Goal: Check status: Check status

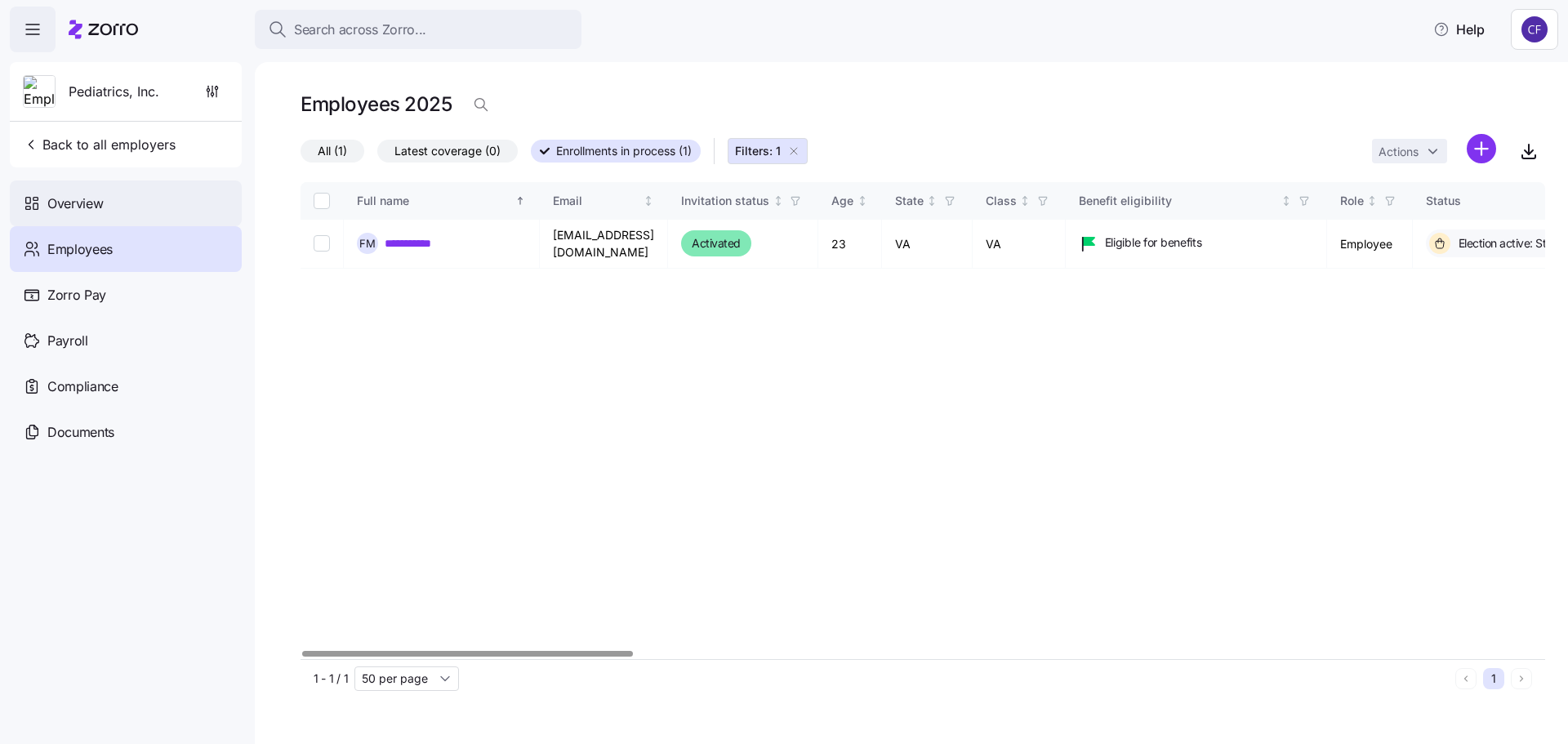
click at [77, 206] on span "Overview" at bounding box center [76, 204] width 56 height 21
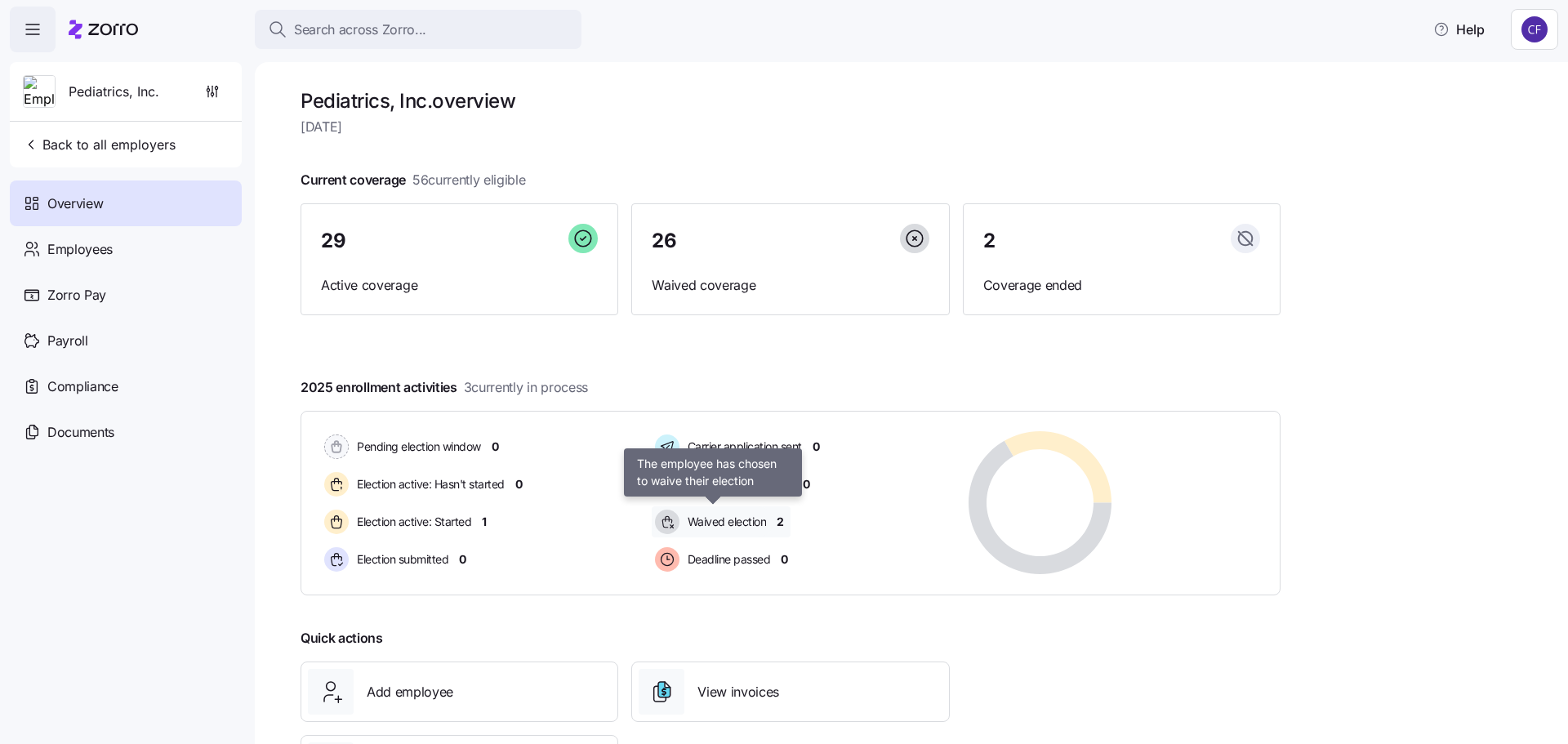
click at [761, 523] on span "Waived election" at bounding box center [724, 521] width 84 height 16
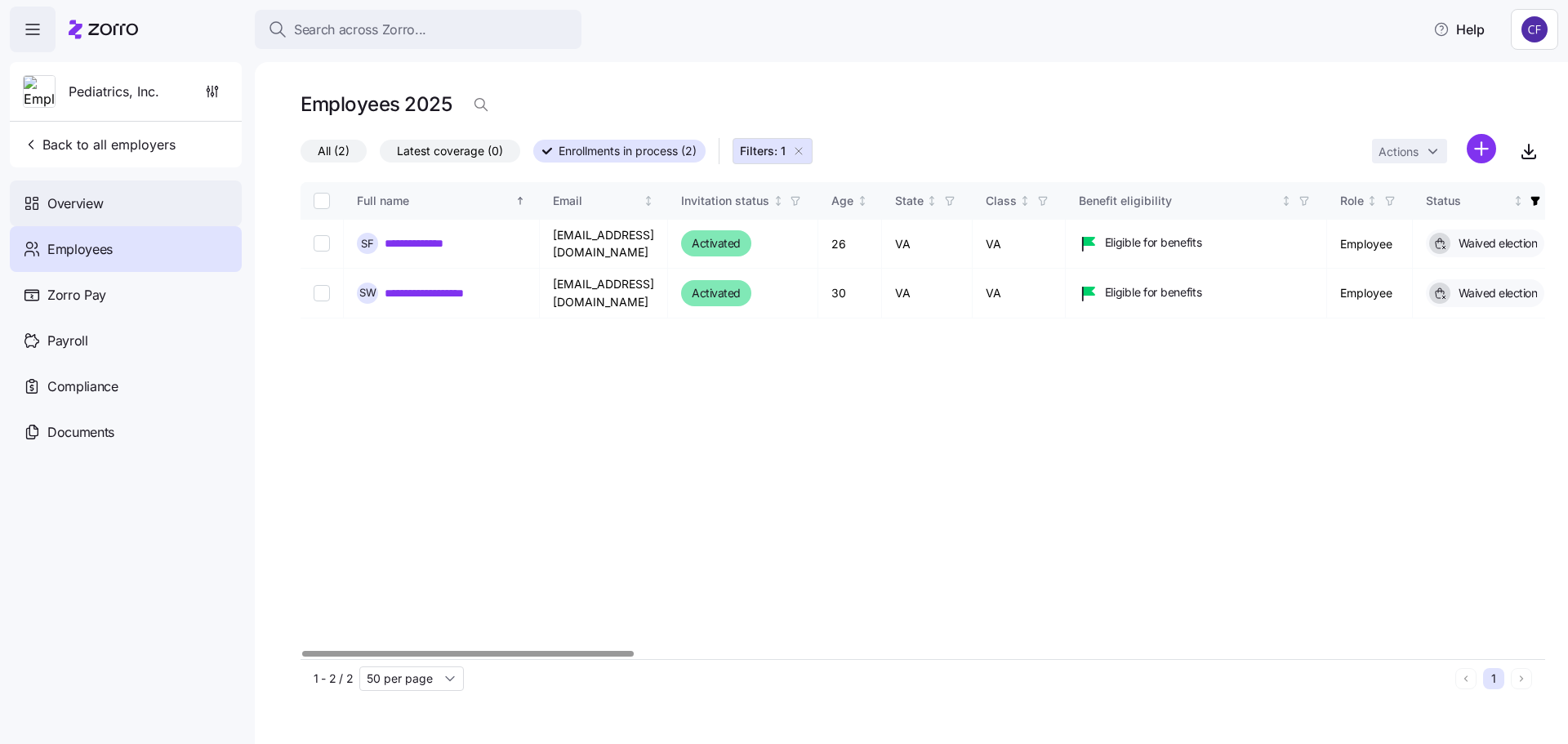
click at [94, 214] on div "Overview" at bounding box center [126, 204] width 232 height 46
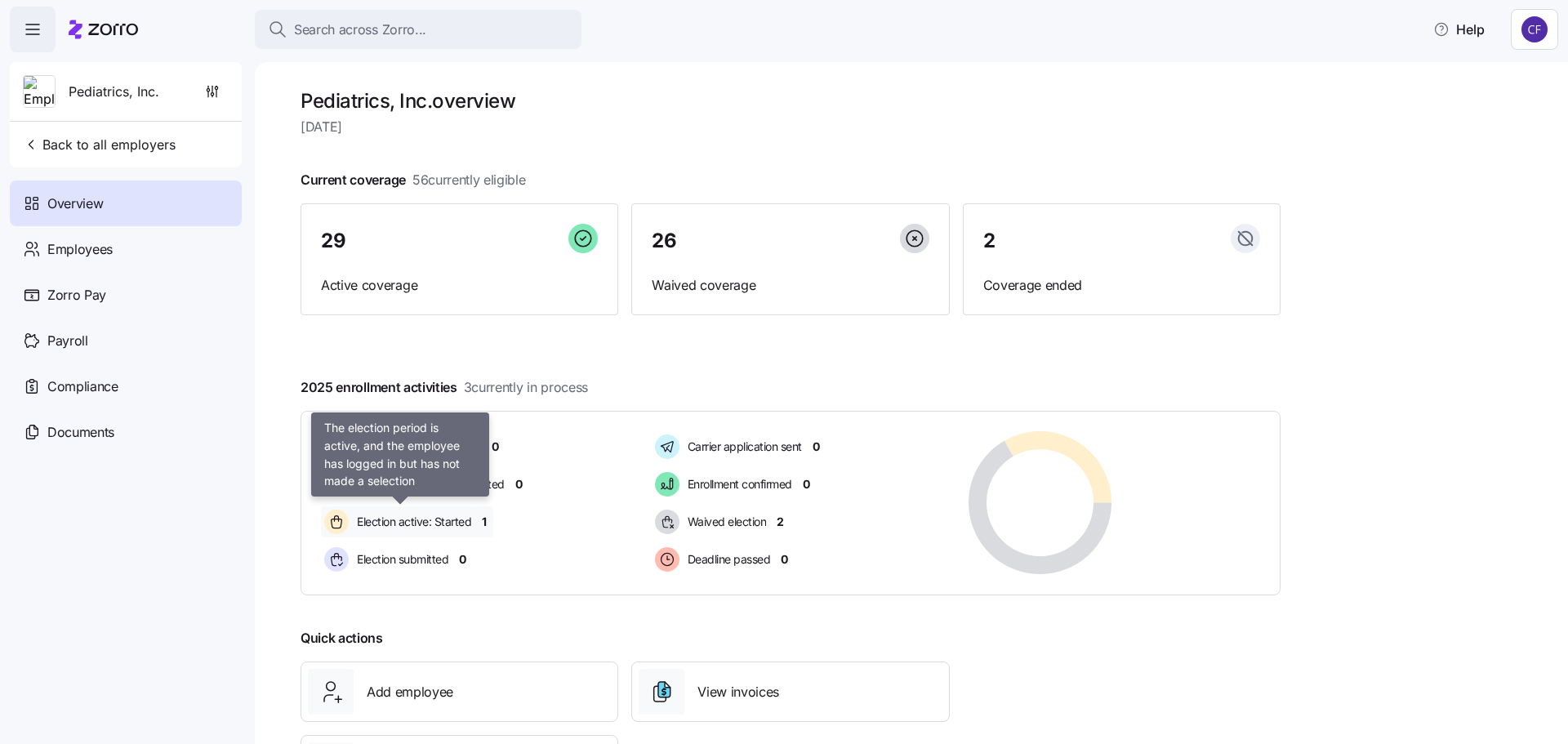
click at [441, 522] on span "Election active: Started" at bounding box center [412, 521] width 119 height 16
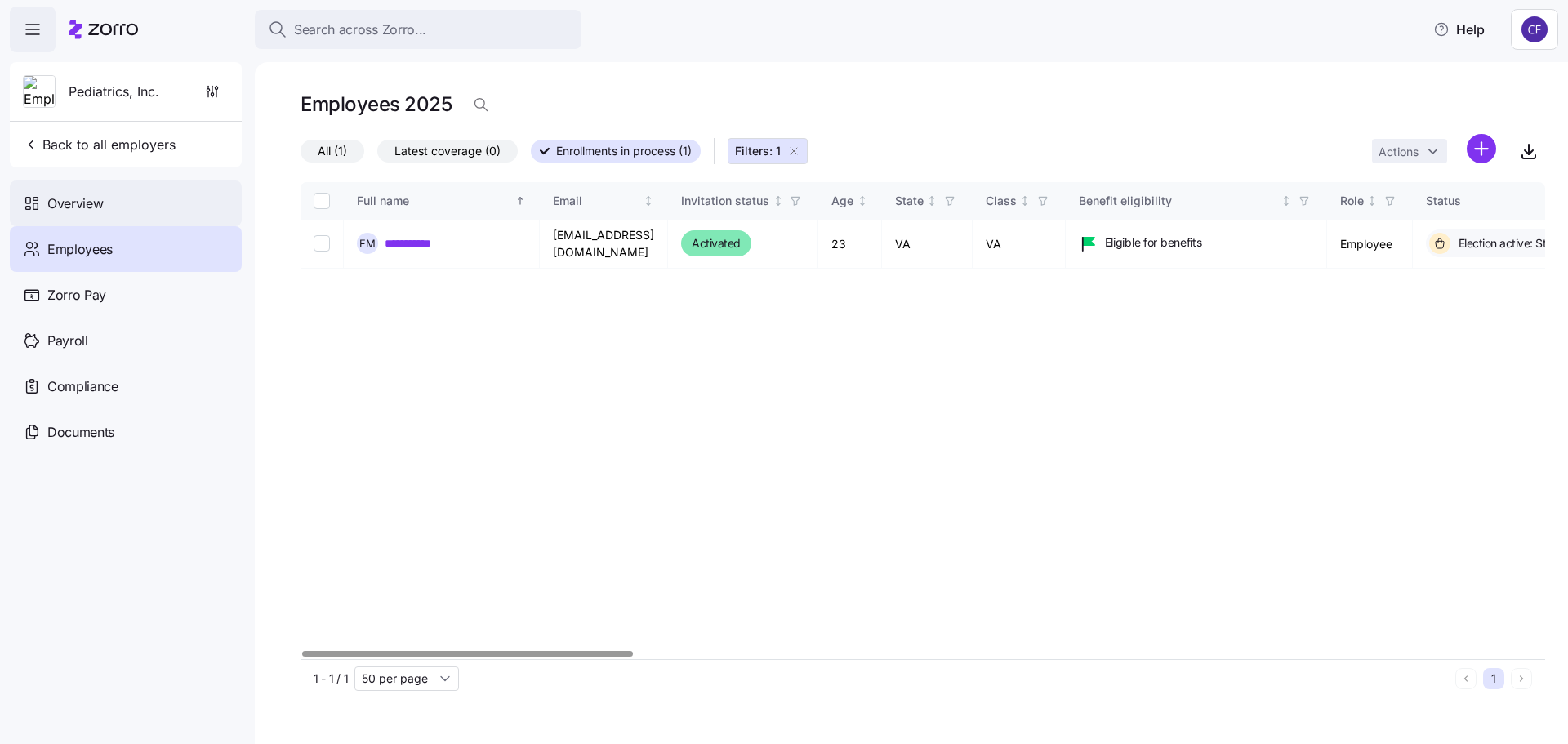
click at [80, 205] on span "Overview" at bounding box center [76, 204] width 56 height 21
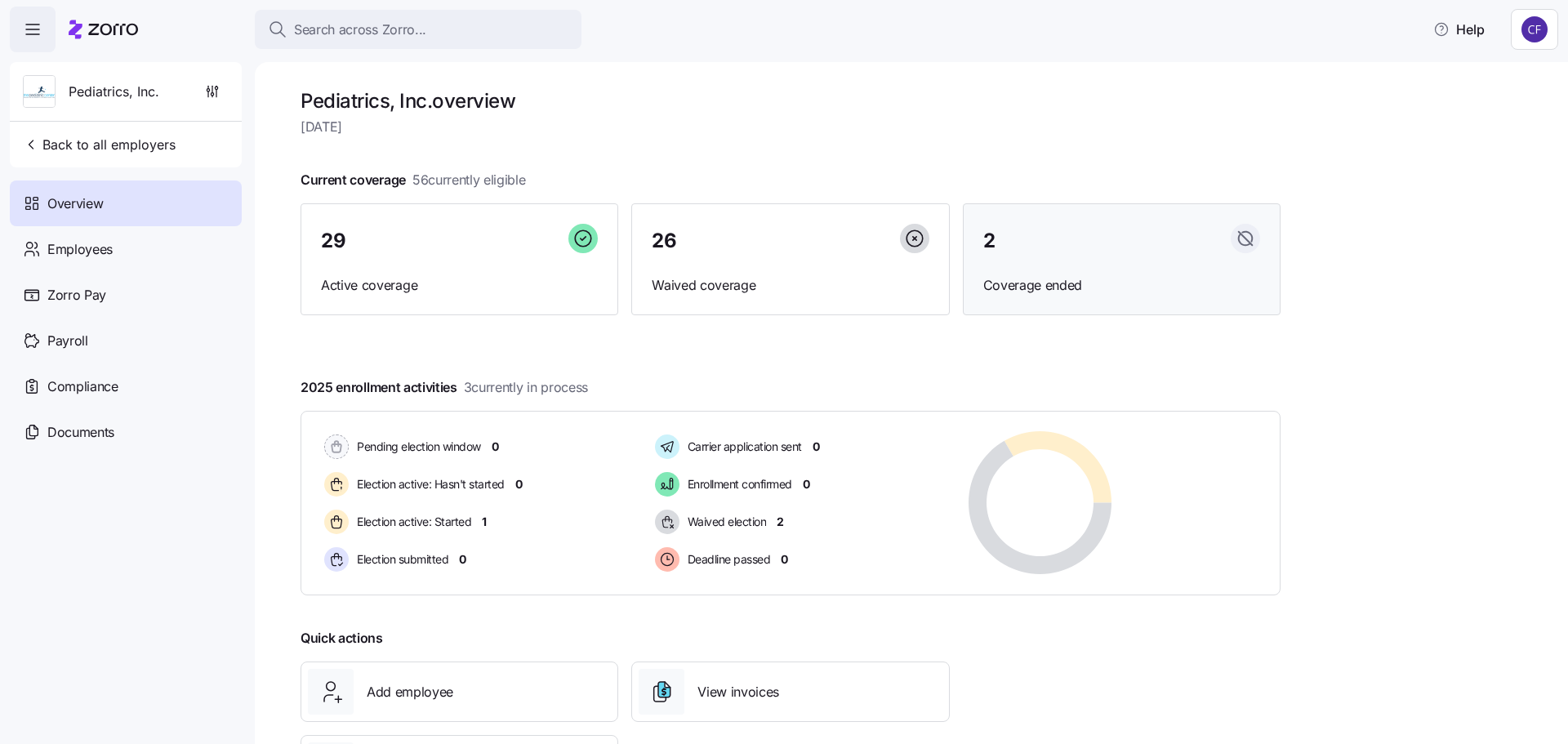
click at [1001, 257] on div "2" at bounding box center [1121, 241] width 277 height 35
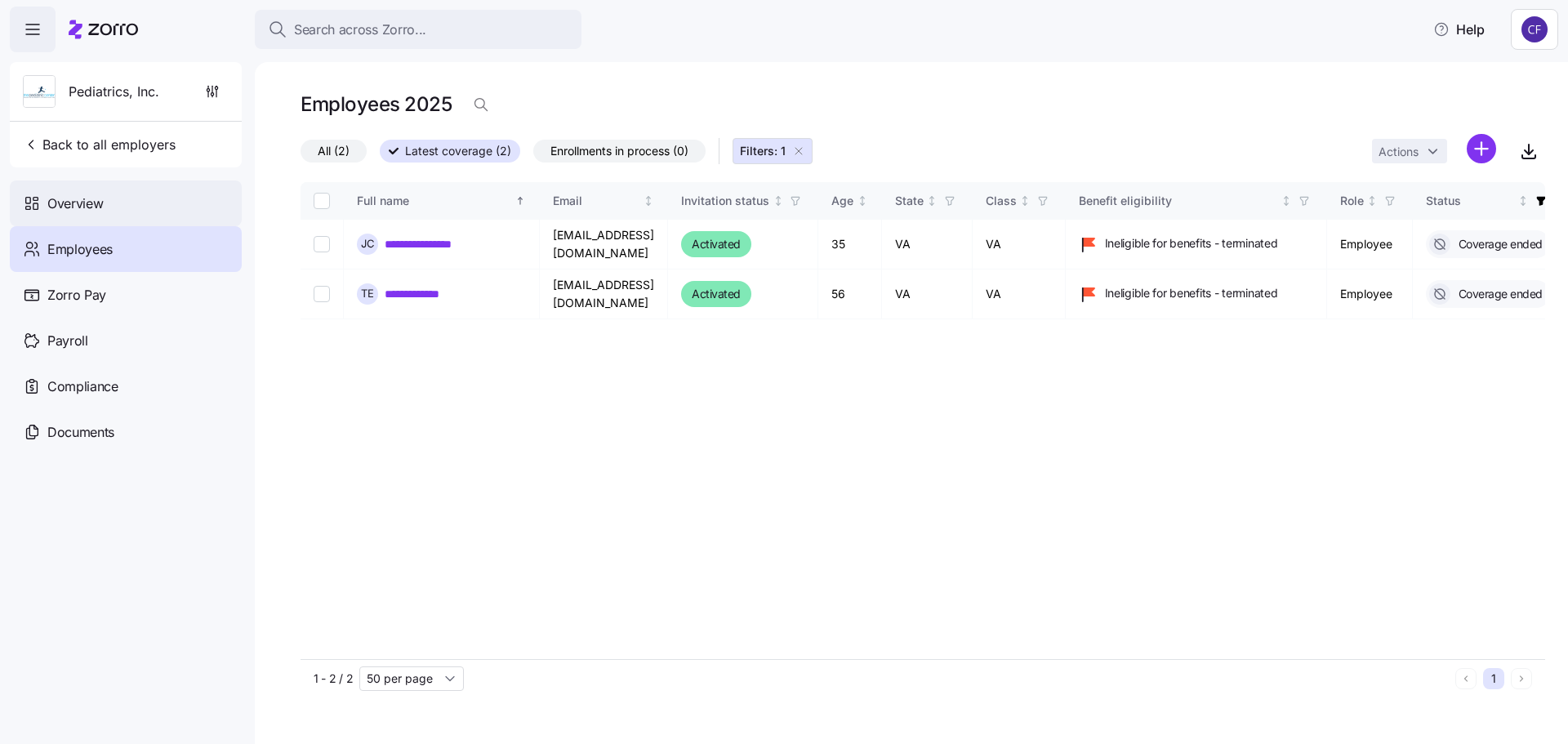
click at [71, 210] on span "Overview" at bounding box center [76, 204] width 56 height 21
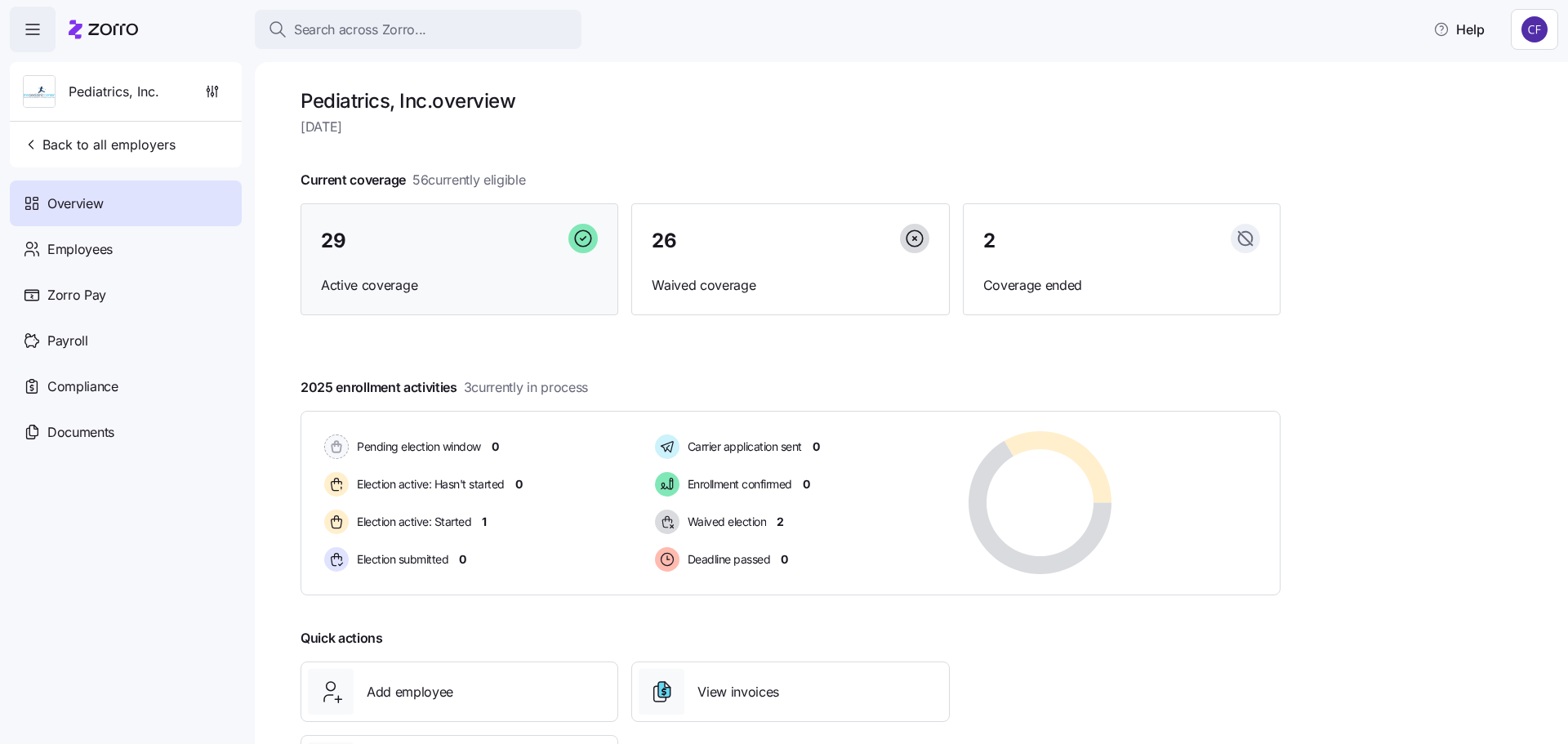
click at [375, 268] on div "29 Active coverage" at bounding box center [459, 259] width 318 height 113
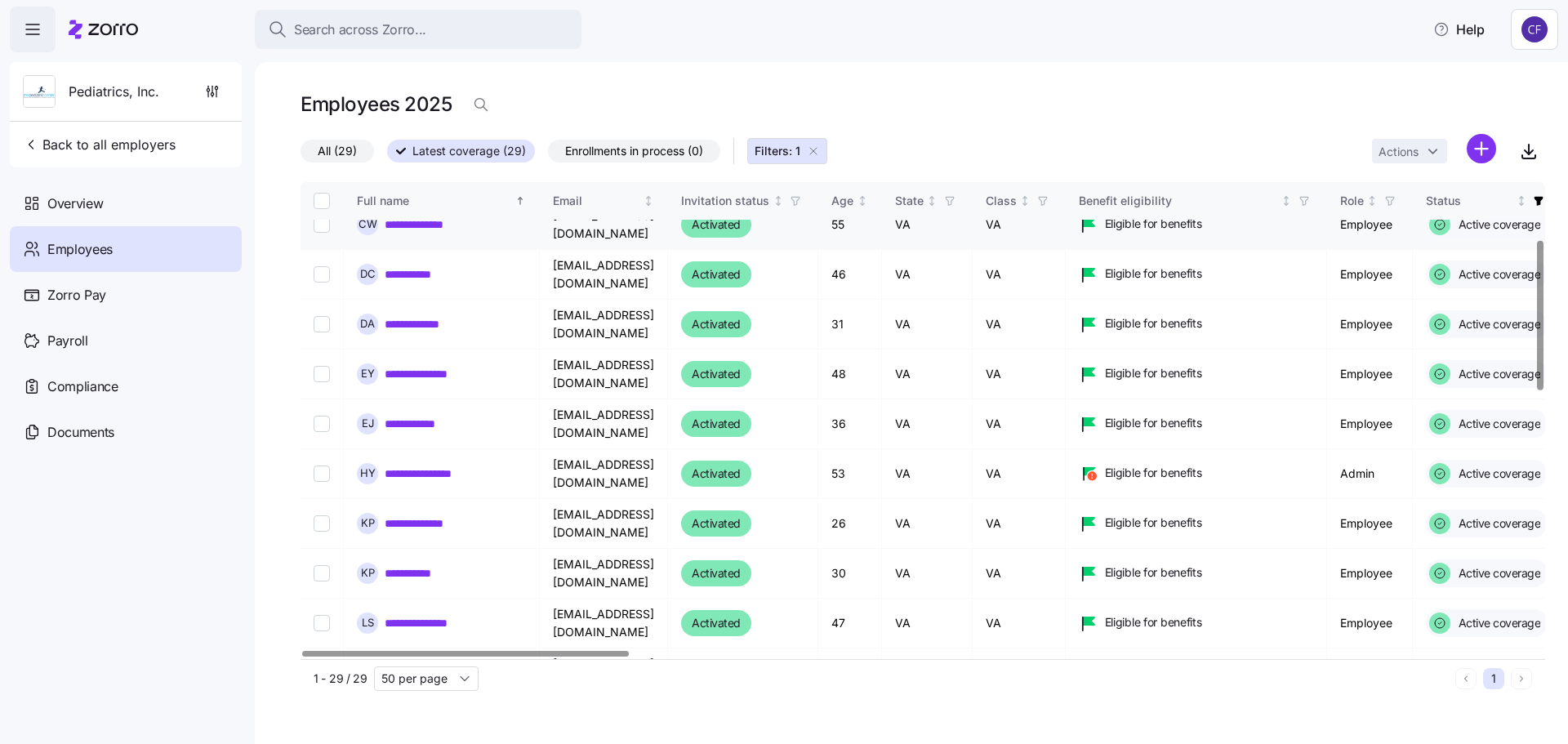
scroll to position [245, 0]
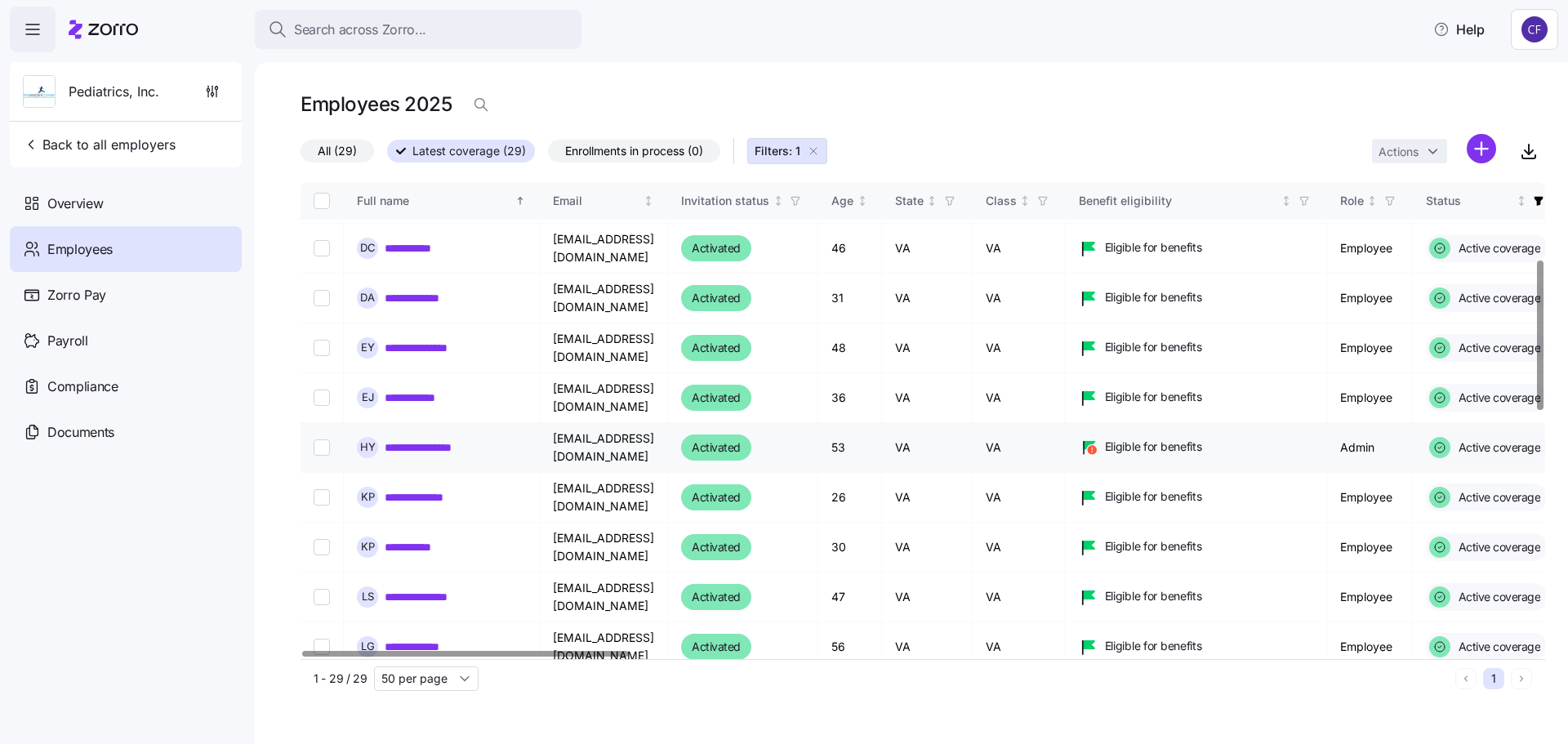
click at [463, 452] on link "**********" at bounding box center [429, 448] width 90 height 16
